Goal: Navigation & Orientation: Go to known website

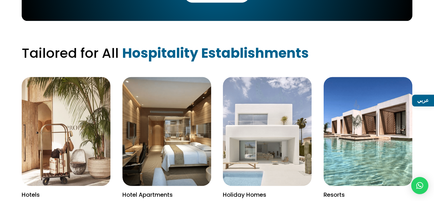
scroll to position [685, 0]
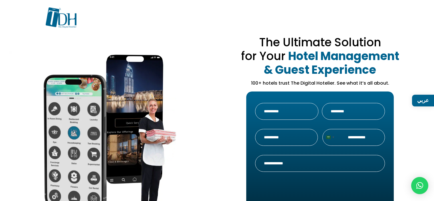
scroll to position [685, 0]
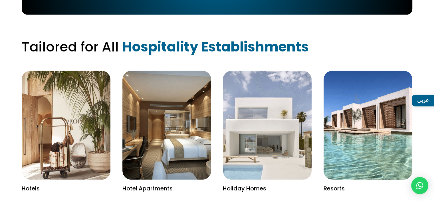
click at [426, 102] on link "عربي" at bounding box center [423, 100] width 22 height 12
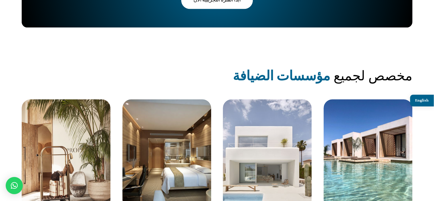
scroll to position [685, 0]
